Goal: Navigation & Orientation: Understand site structure

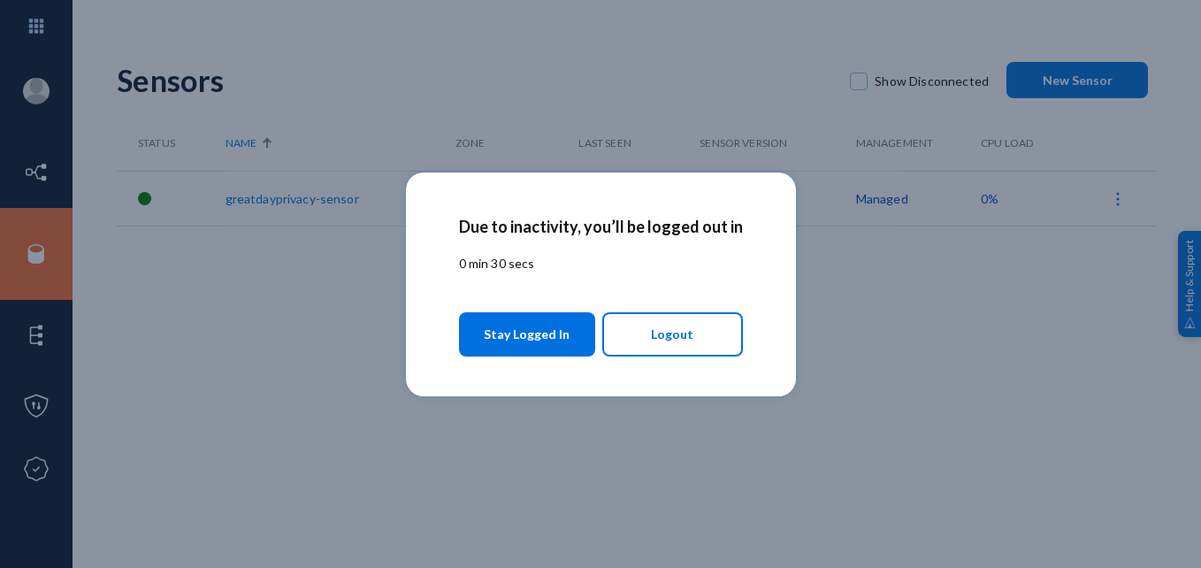
click at [546, 321] on span "Stay Logged In" at bounding box center [527, 334] width 86 height 32
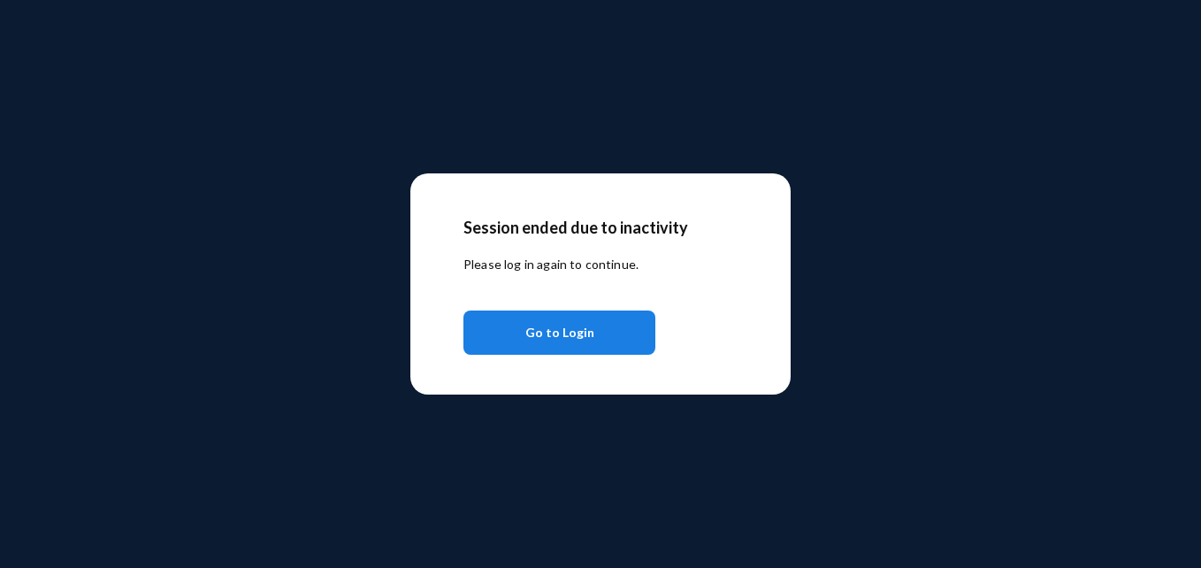
click at [512, 329] on button "Go to Login" at bounding box center [560, 333] width 192 height 44
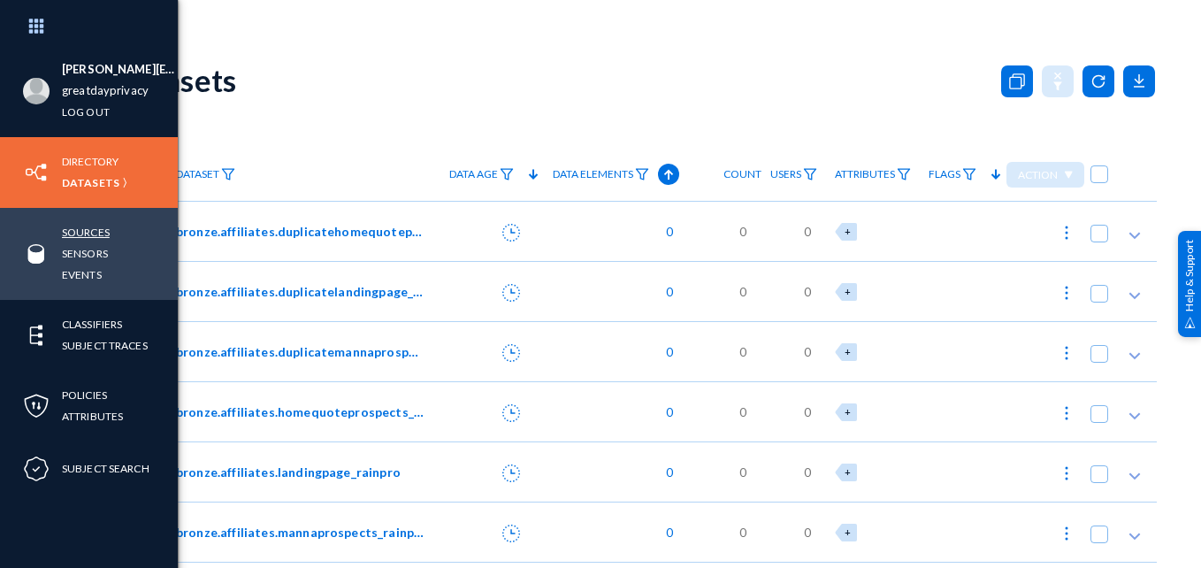
click at [85, 227] on link "Sources" at bounding box center [86, 232] width 48 height 20
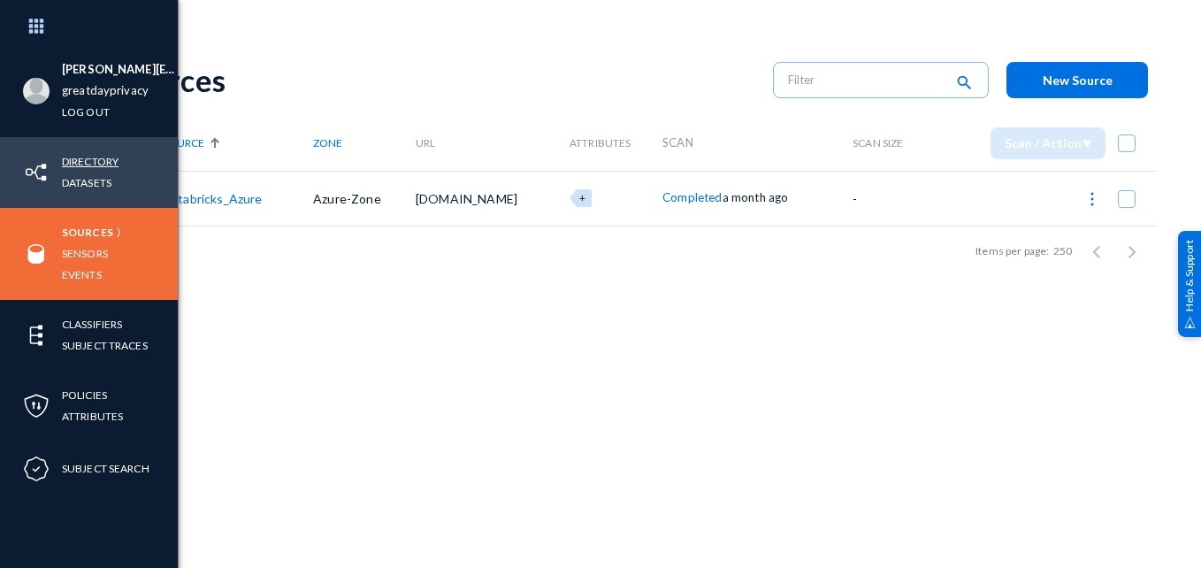
click at [79, 155] on link "Directory" at bounding box center [90, 161] width 57 height 20
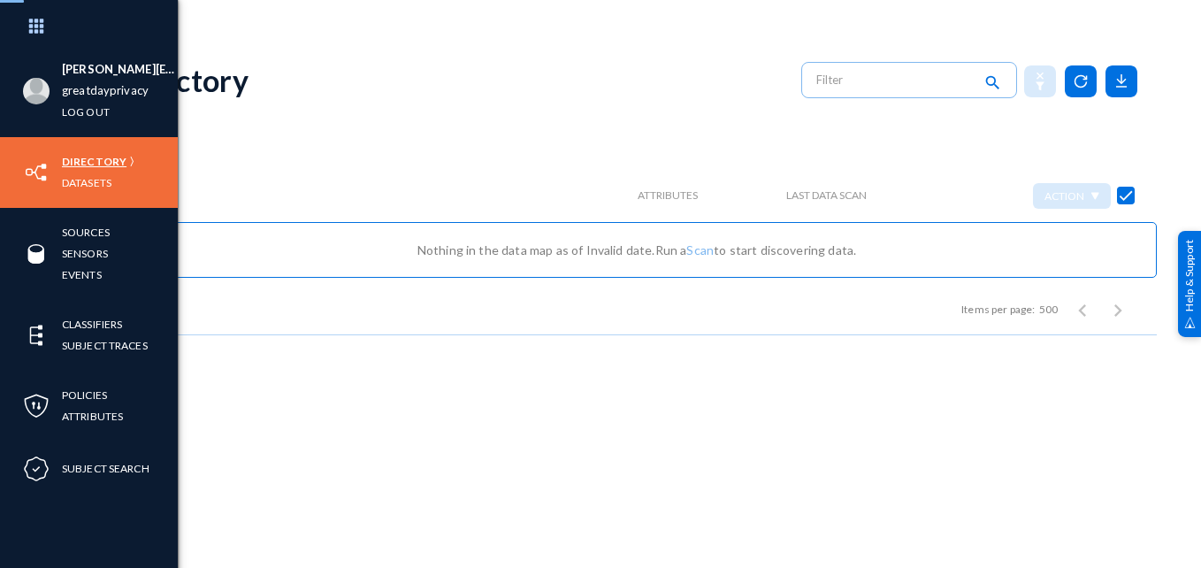
checkbox input "false"
